Goal: Transaction & Acquisition: Purchase product/service

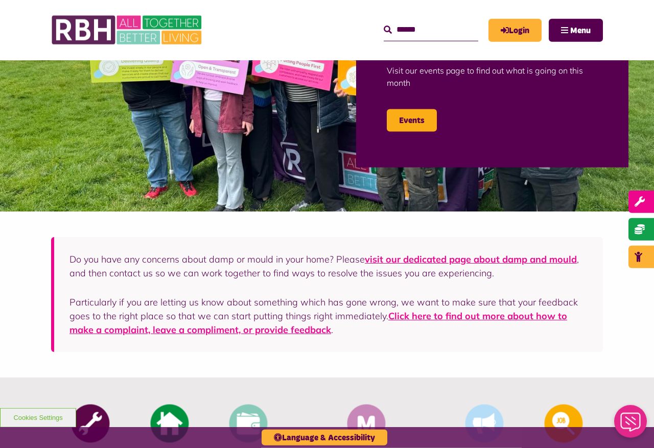
scroll to position [110, 0]
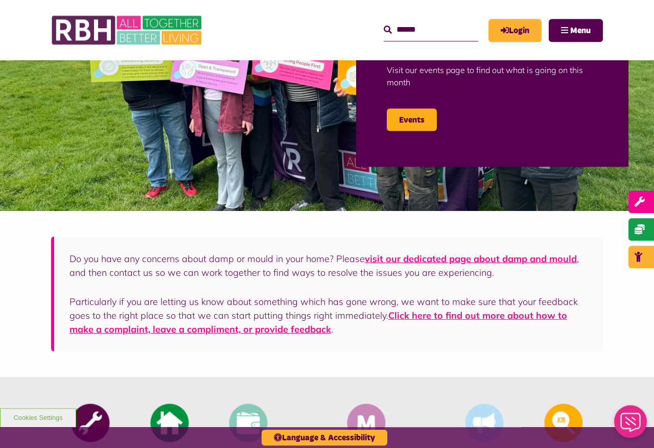
click at [520, 32] on link "Login" at bounding box center [514, 30] width 53 height 23
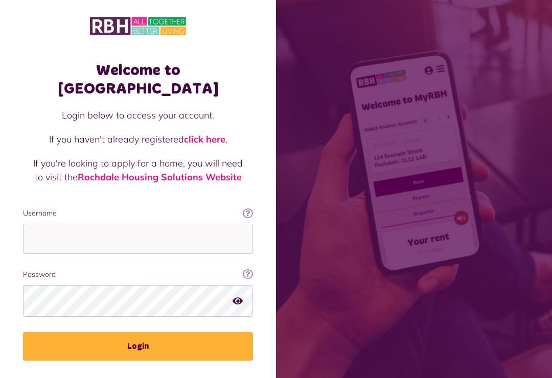
scroll to position [118, 0]
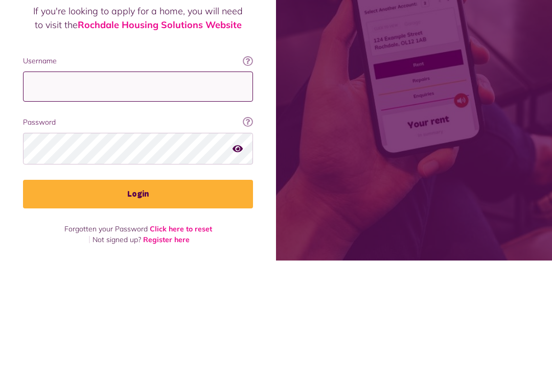
type input "**********"
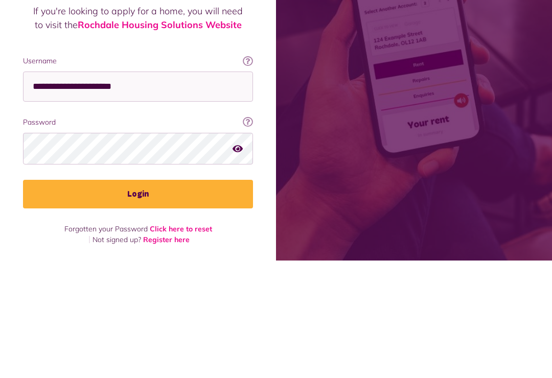
click at [138, 297] on button "Login" at bounding box center [138, 311] width 230 height 29
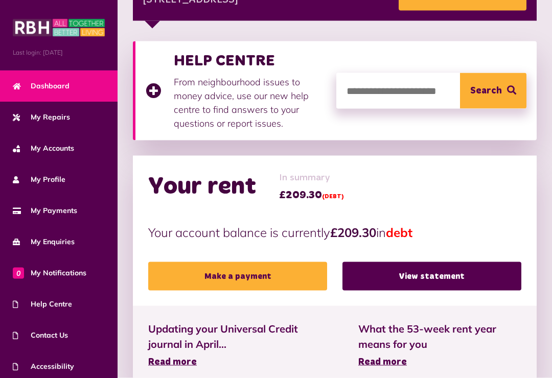
scroll to position [184, 0]
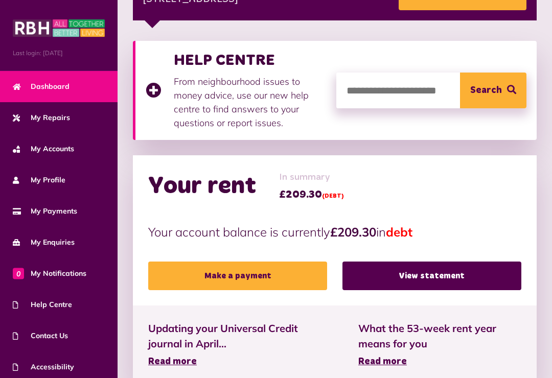
click at [227, 275] on link "Make a payment" at bounding box center [237, 276] width 179 height 29
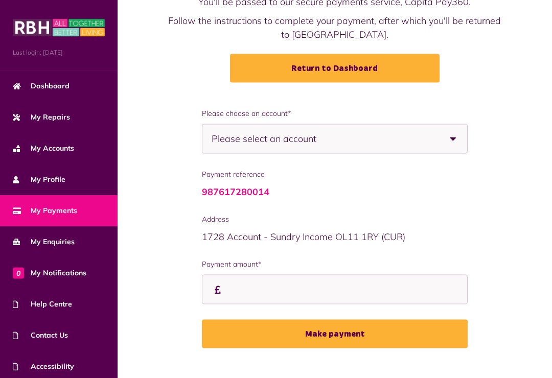
scroll to position [89, 0]
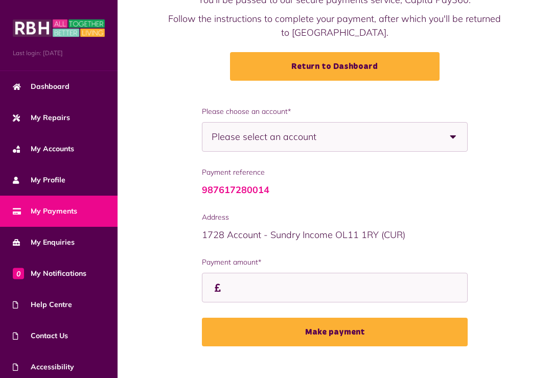
click at [457, 136] on b at bounding box center [452, 137] width 29 height 29
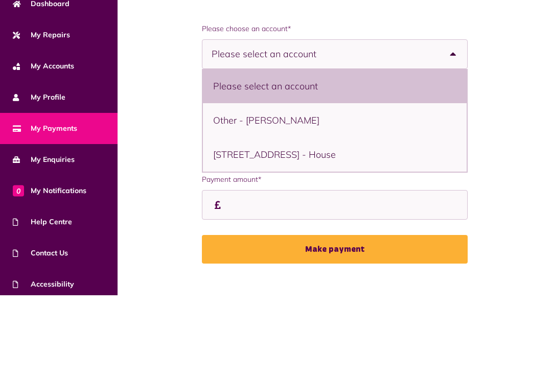
click at [341, 220] on li "36 Carnforth Square, Rochdale, OL11 2YE - House" at bounding box center [335, 237] width 264 height 34
select select "**********"
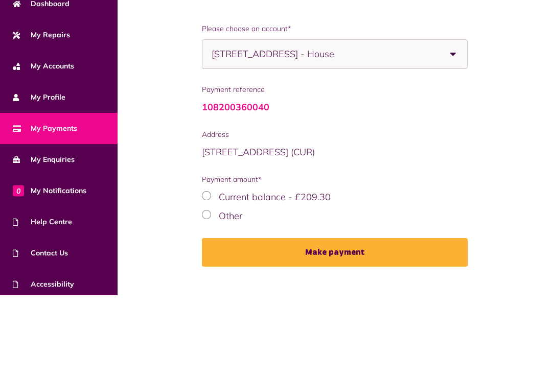
scroll to position [90, 0]
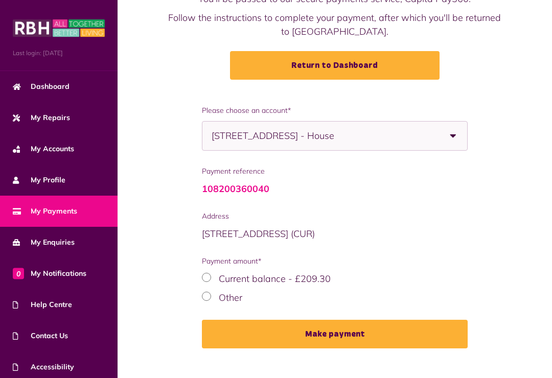
click at [210, 274] on div "Current balance - £209.30" at bounding box center [335, 279] width 266 height 14
click at [337, 335] on button "Make payment" at bounding box center [335, 334] width 266 height 29
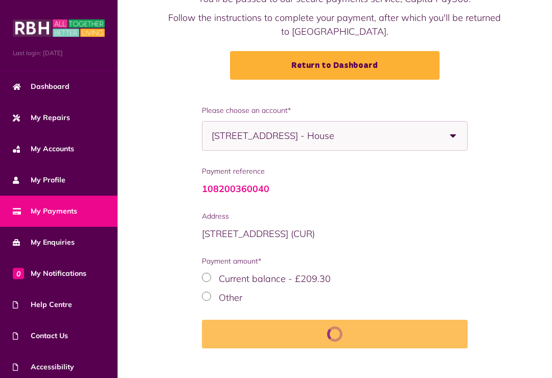
scroll to position [106, 0]
